Goal: Use online tool/utility: Utilize a website feature to perform a specific function

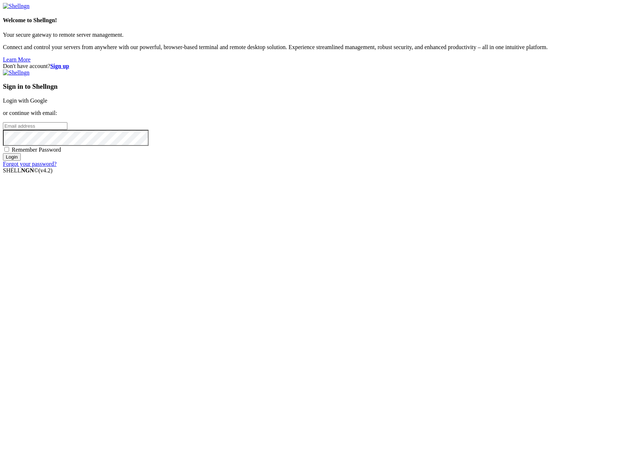
click at [67, 130] on input "email" at bounding box center [35, 126] width 64 height 8
type input "[PERSON_NAME][EMAIL_ADDRESS][DOMAIN_NAME]"
click at [3, 153] on input "Login" at bounding box center [12, 157] width 18 height 8
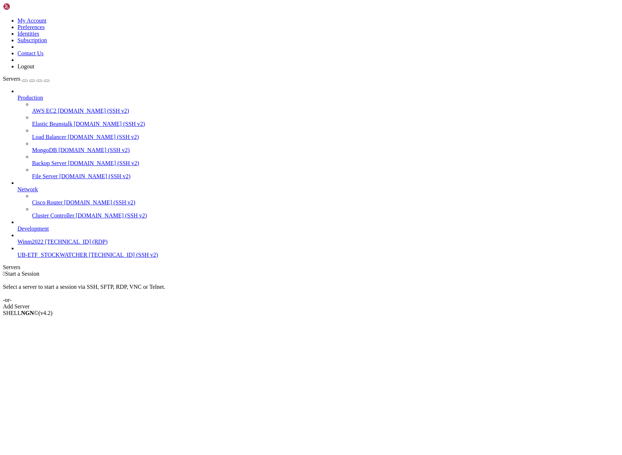
click at [42, 232] on span "Development" at bounding box center [32, 229] width 31 height 6
click at [89, 258] on span "[TECHNICAL_ID] (SSH v2)" at bounding box center [123, 255] width 69 height 6
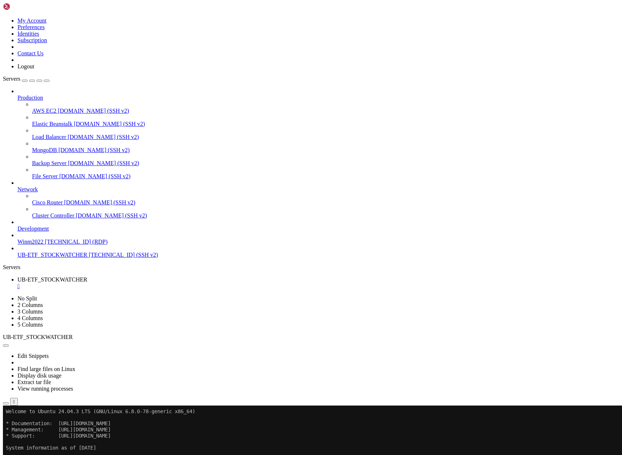
scroll to position [212, 0]
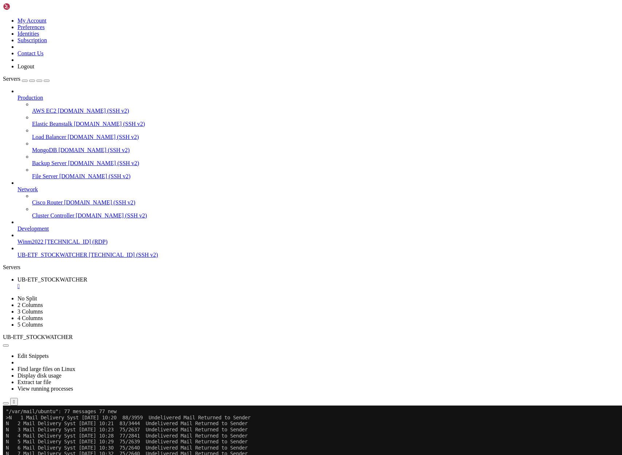
click at [71, 258] on span "UB-ETF_STOCKWATCHER" at bounding box center [52, 255] width 70 height 6
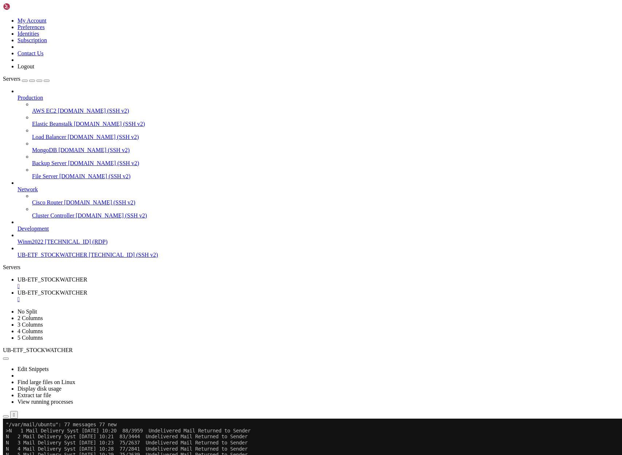
scroll to position [0, 0]
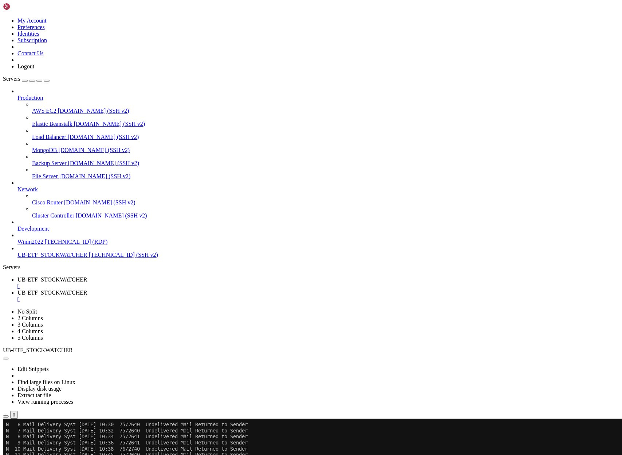
click at [87, 277] on span "UB-ETF_STOCKWATCHER" at bounding box center [52, 280] width 70 height 6
click at [32, 439] on button "Reconnect" at bounding box center [17, 443] width 29 height 8
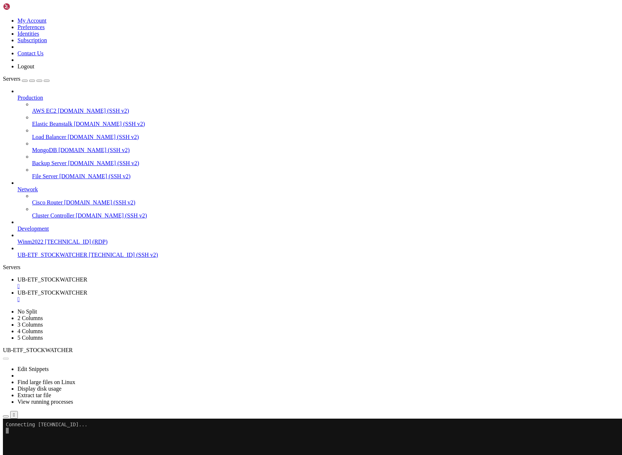
click at [6, 419] on div at bounding box center [4, 419] width 3 height 0
